Goal: Transaction & Acquisition: Purchase product/service

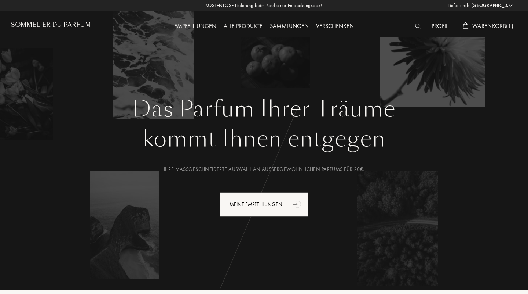
select select "DE"
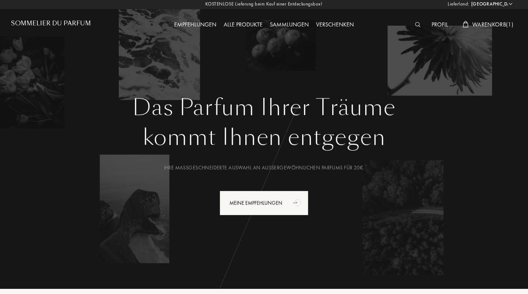
click at [494, 22] on span "Warenkorb ( 1 )" at bounding box center [493, 25] width 41 height 8
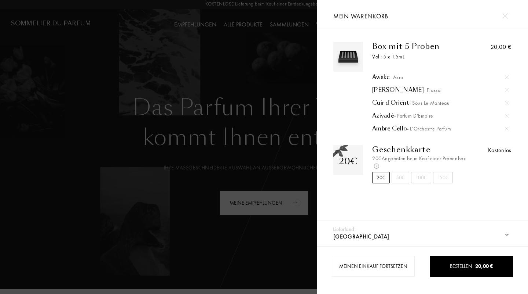
click at [507, 128] on img at bounding box center [507, 129] width 4 height 4
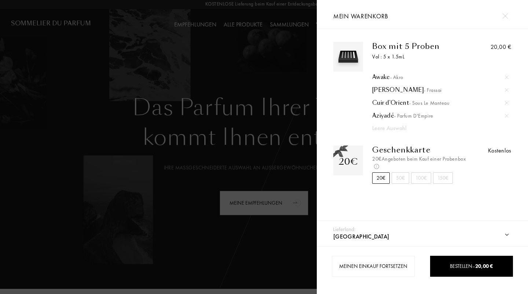
click at [89, 31] on div at bounding box center [158, 147] width 317 height 294
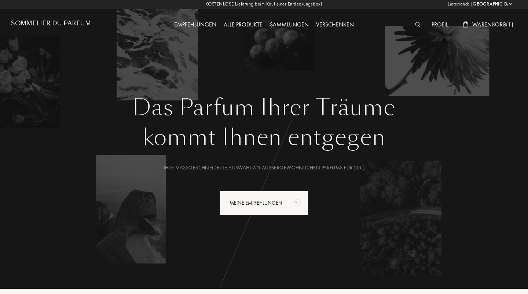
click at [416, 27] on img at bounding box center [418, 24] width 6 height 5
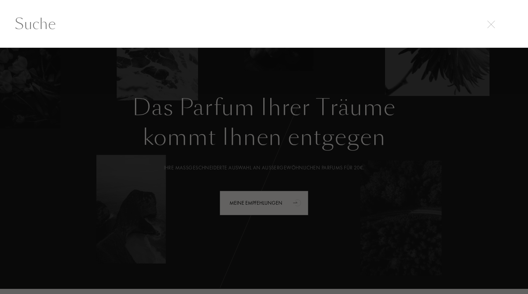
scroll to position [0, 0]
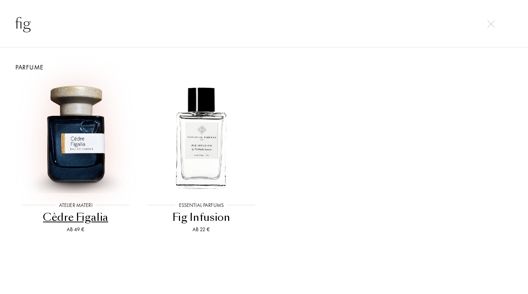
type input "fig"
click at [73, 159] on img at bounding box center [75, 136] width 113 height 113
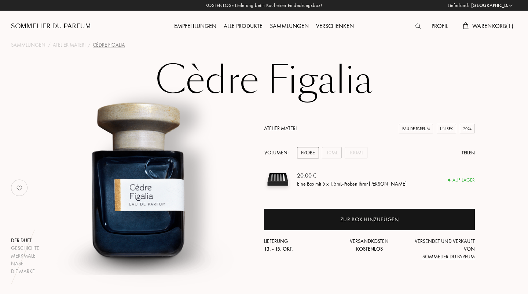
select select "DE"
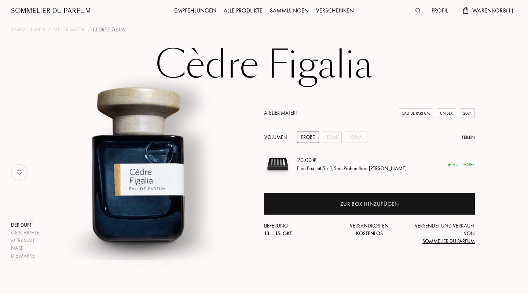
scroll to position [16, 0]
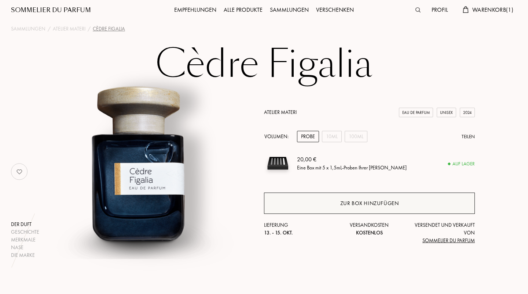
click at [296, 205] on div "Zur Box hinzufügen" at bounding box center [369, 202] width 211 height 21
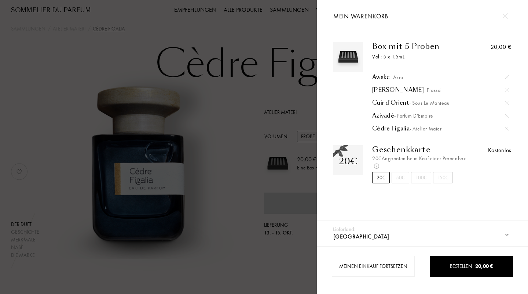
click at [224, 127] on div at bounding box center [158, 147] width 317 height 294
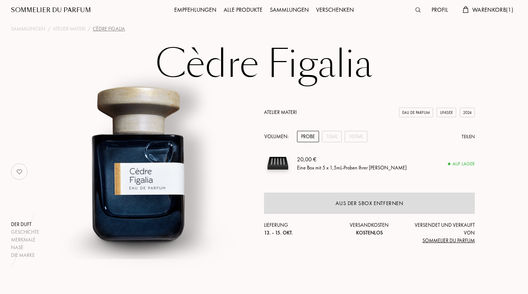
click at [416, 11] on img at bounding box center [418, 9] width 5 height 5
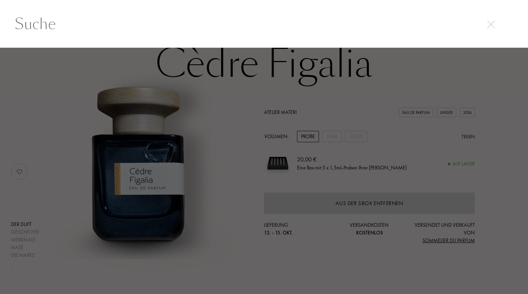
scroll to position [0, 0]
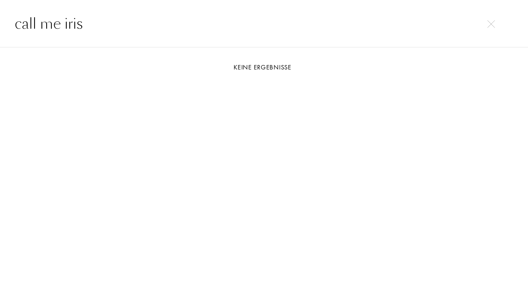
type input "call me iris"
click at [489, 23] on img at bounding box center [492, 24] width 8 height 8
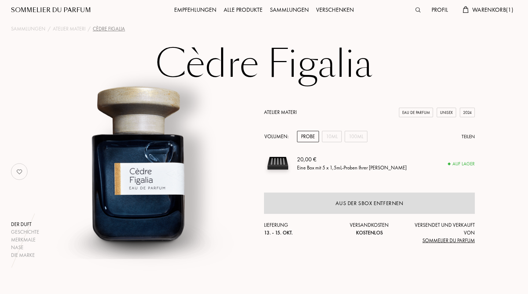
click at [476, 10] on span "Warenkorb ( 1 )" at bounding box center [493, 10] width 41 height 8
